Goal: Transaction & Acquisition: Purchase product/service

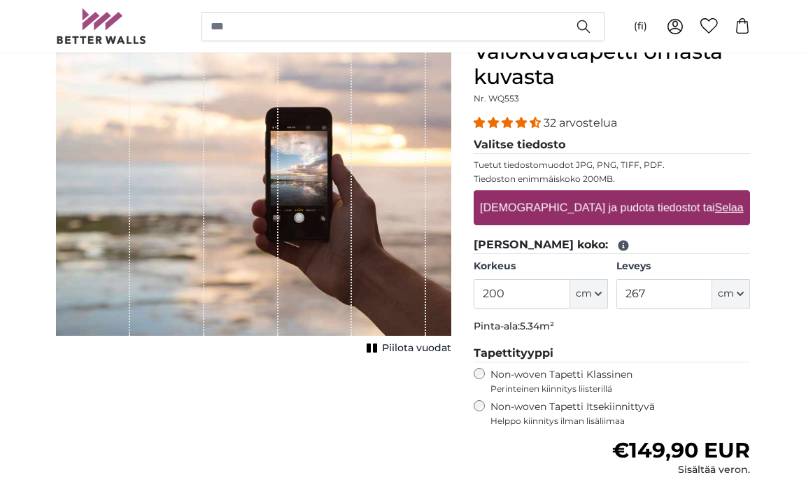
scroll to position [143, 0]
drag, startPoint x: 509, startPoint y: 295, endPoint x: 489, endPoint y: 294, distance: 20.3
click at [489, 294] on input "200" at bounding box center [522, 293] width 96 height 29
type input "276"
click at [656, 297] on input "267" at bounding box center [664, 293] width 96 height 29
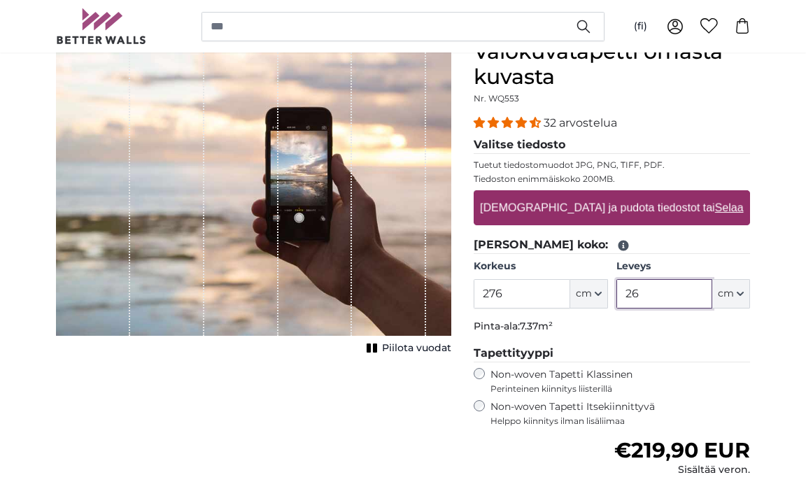
type input "2"
type input "385"
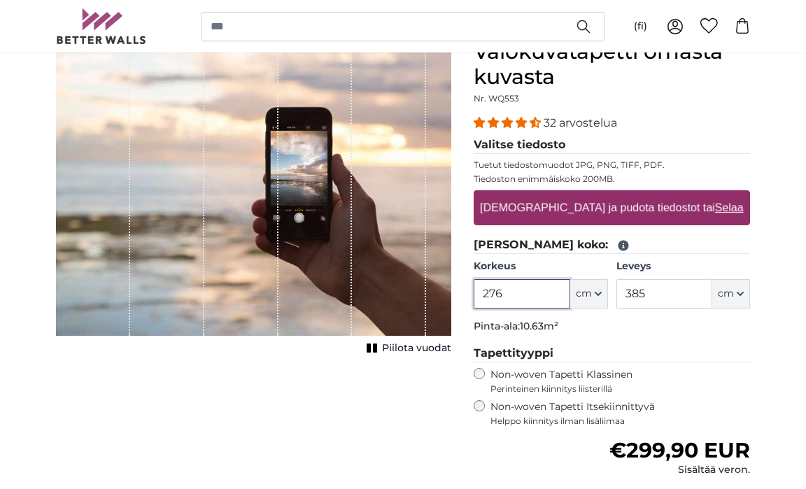
drag, startPoint x: 505, startPoint y: 291, endPoint x: 488, endPoint y: 291, distance: 16.8
click at [488, 291] on input "276" at bounding box center [522, 293] width 96 height 29
type input "238"
drag, startPoint x: 651, startPoint y: 292, endPoint x: 621, endPoint y: 292, distance: 30.8
click at [621, 292] on input "385" at bounding box center [664, 293] width 96 height 29
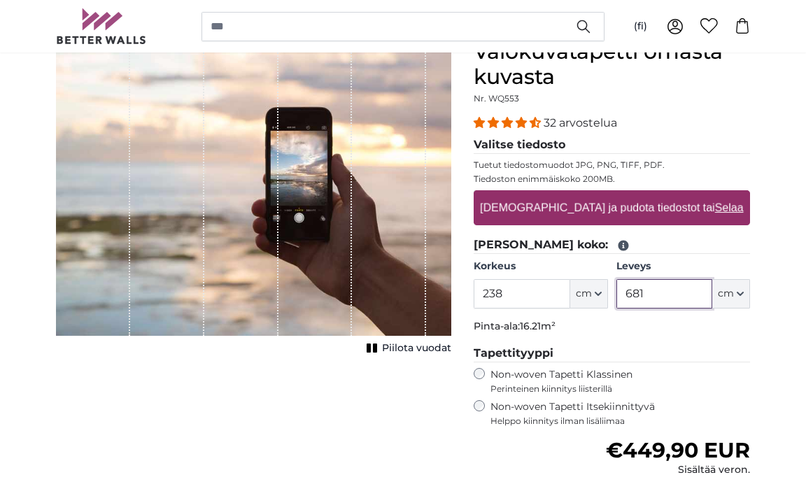
type input "681"
drag, startPoint x: 509, startPoint y: 292, endPoint x: 496, endPoint y: 296, distance: 13.9
click at [496, 296] on input "238" at bounding box center [522, 293] width 96 height 29
type input "230"
drag, startPoint x: 659, startPoint y: 294, endPoint x: 620, endPoint y: 289, distance: 39.5
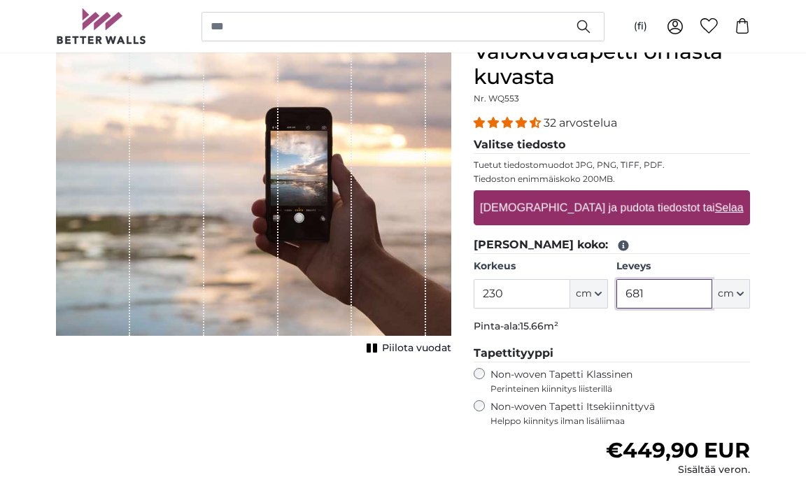
click at [620, 289] on input "681" at bounding box center [664, 293] width 96 height 29
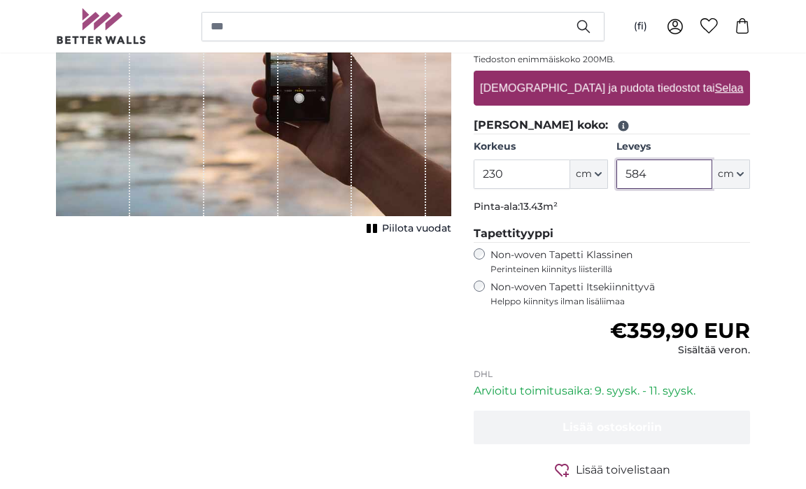
scroll to position [265, 0]
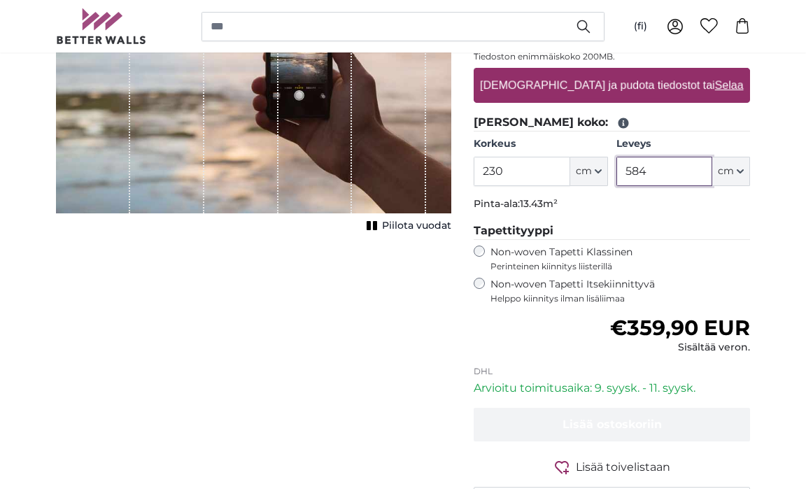
type input "584"
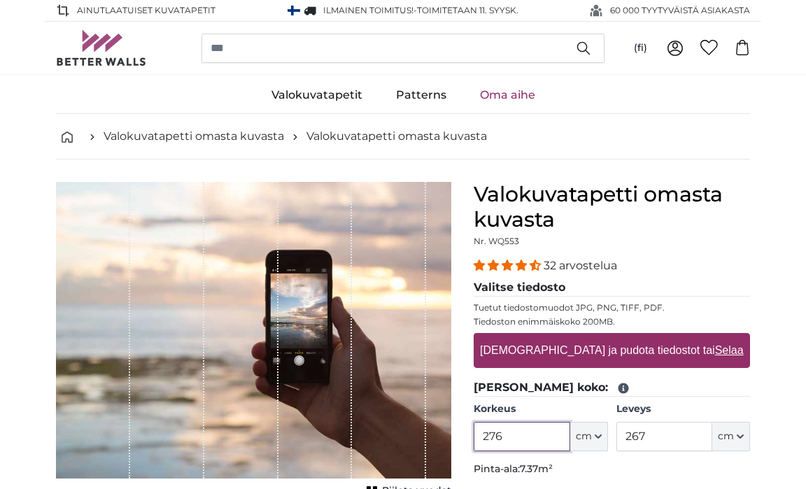
type input "276"
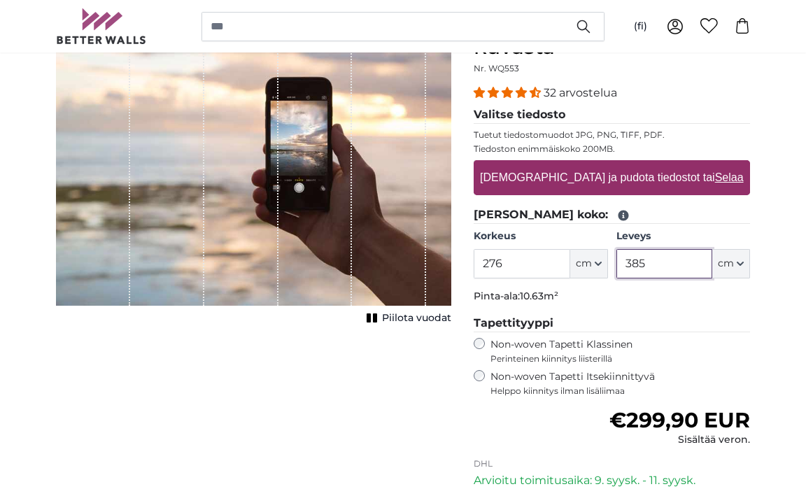
scroll to position [174, 0]
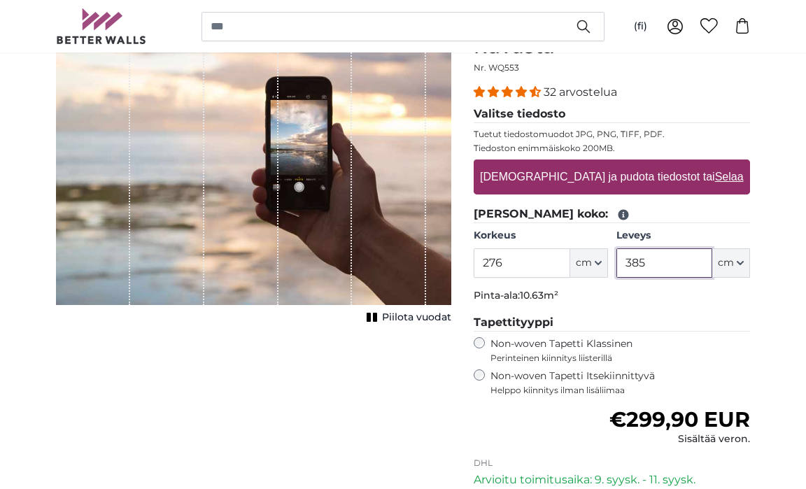
type input "385"
drag, startPoint x: 506, startPoint y: 264, endPoint x: 491, endPoint y: 262, distance: 14.8
click at [491, 262] on input "276" at bounding box center [522, 262] width 96 height 29
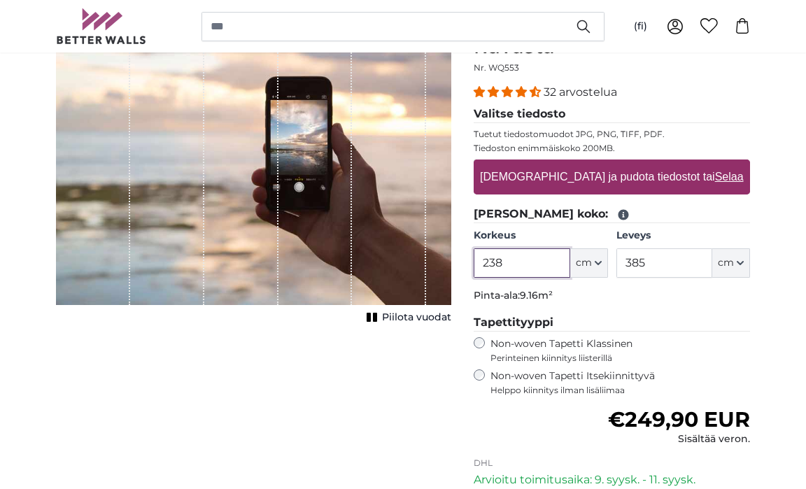
type input "238"
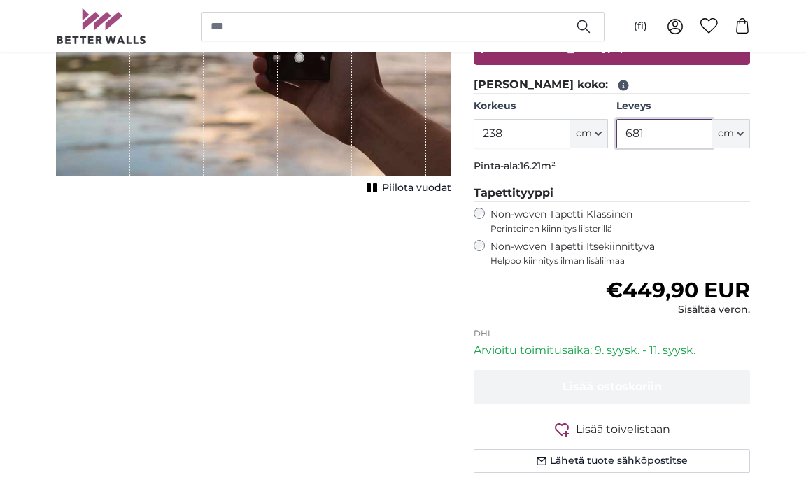
scroll to position [294, 0]
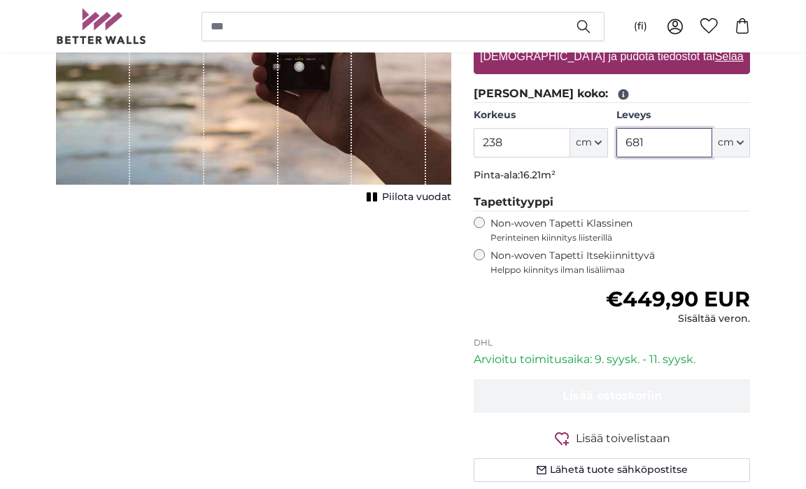
type input "681"
